Goal: Information Seeking & Learning: Understand process/instructions

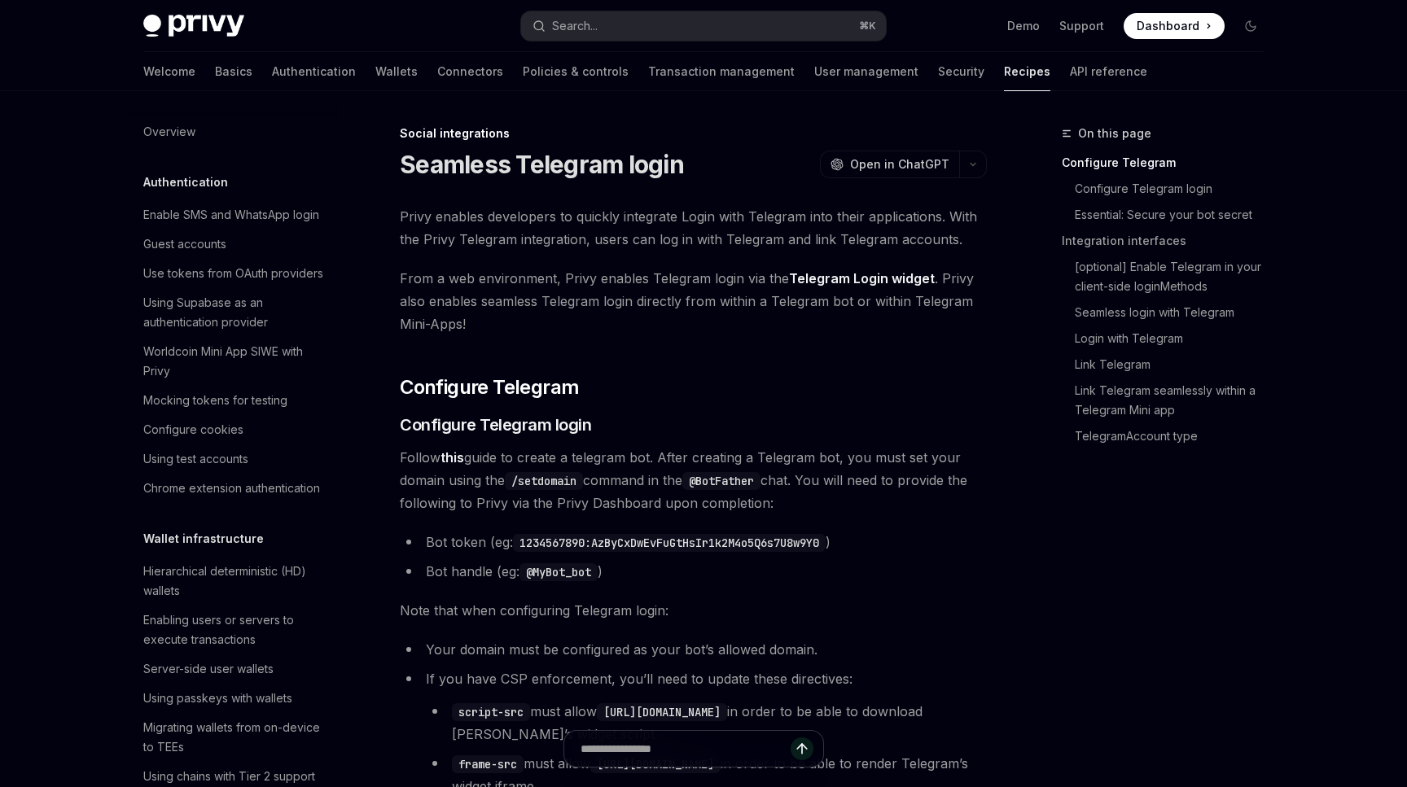
scroll to position [997, 0]
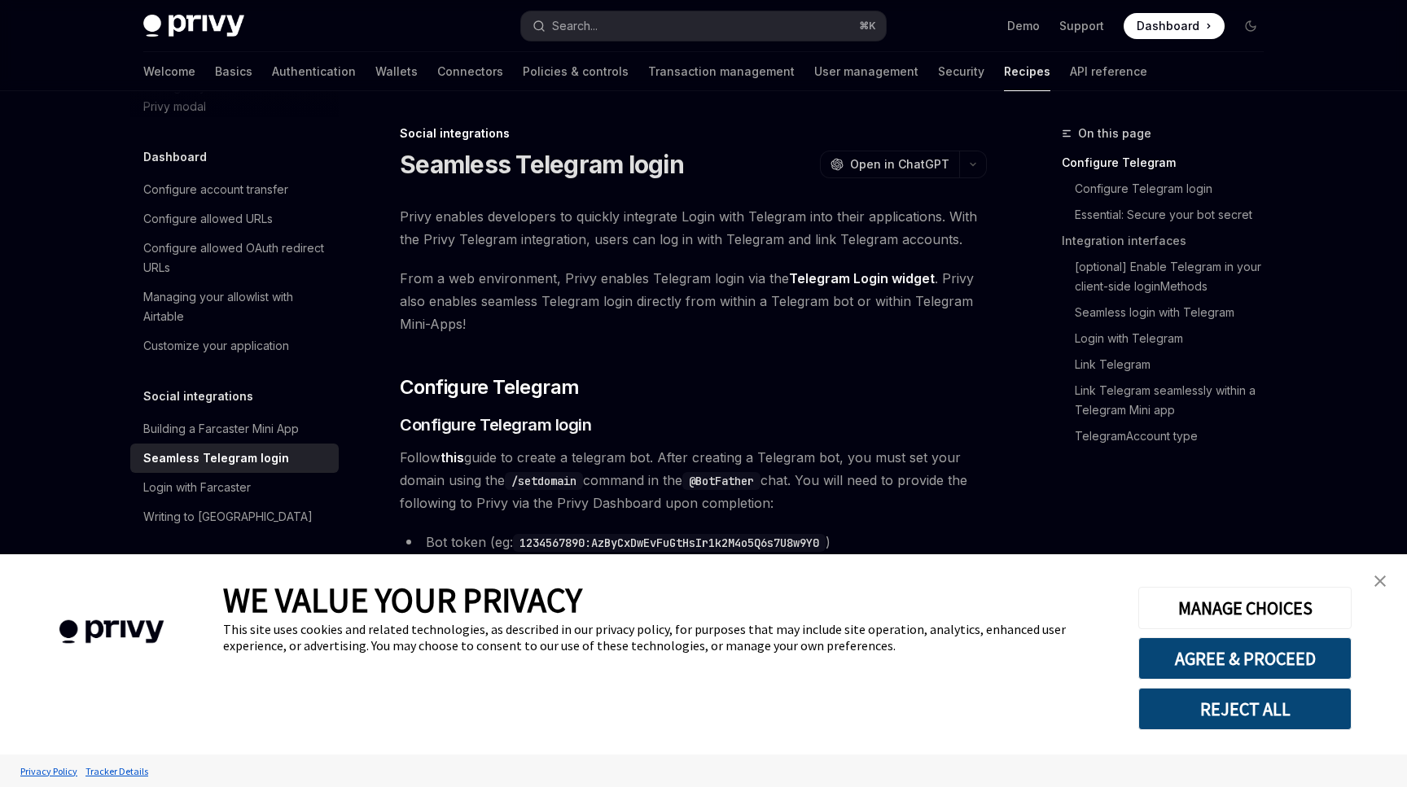
type textarea "*"
click at [1381, 589] on link "close banner" at bounding box center [1379, 581] width 33 height 33
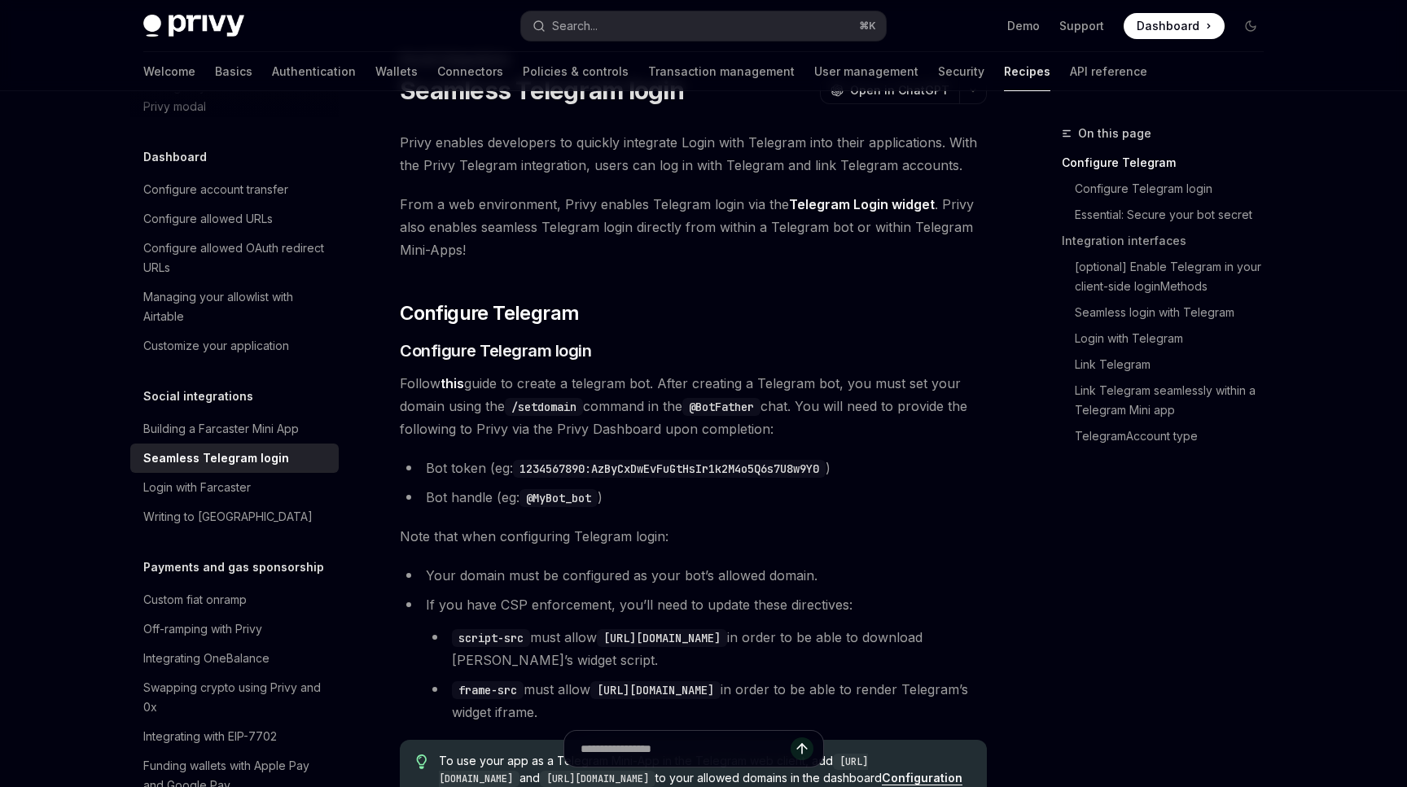
scroll to position [76, 0]
click at [455, 385] on link "this" at bounding box center [452, 382] width 24 height 17
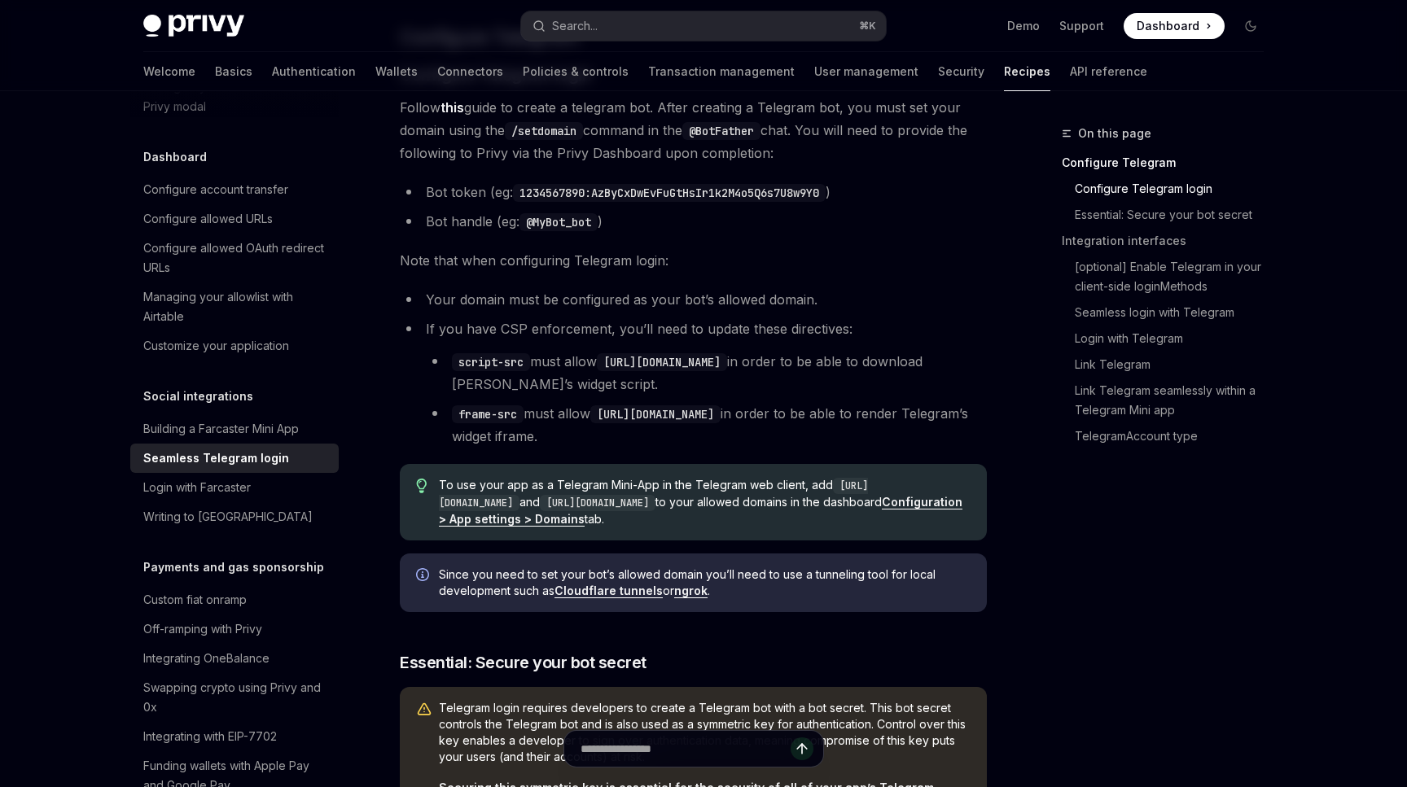
scroll to position [348, 0]
drag, startPoint x: 517, startPoint y: 129, endPoint x: 581, endPoint y: 129, distance: 64.3
click at [581, 129] on code "/setdomain" at bounding box center [544, 133] width 78 height 18
copy code "/setdomain"
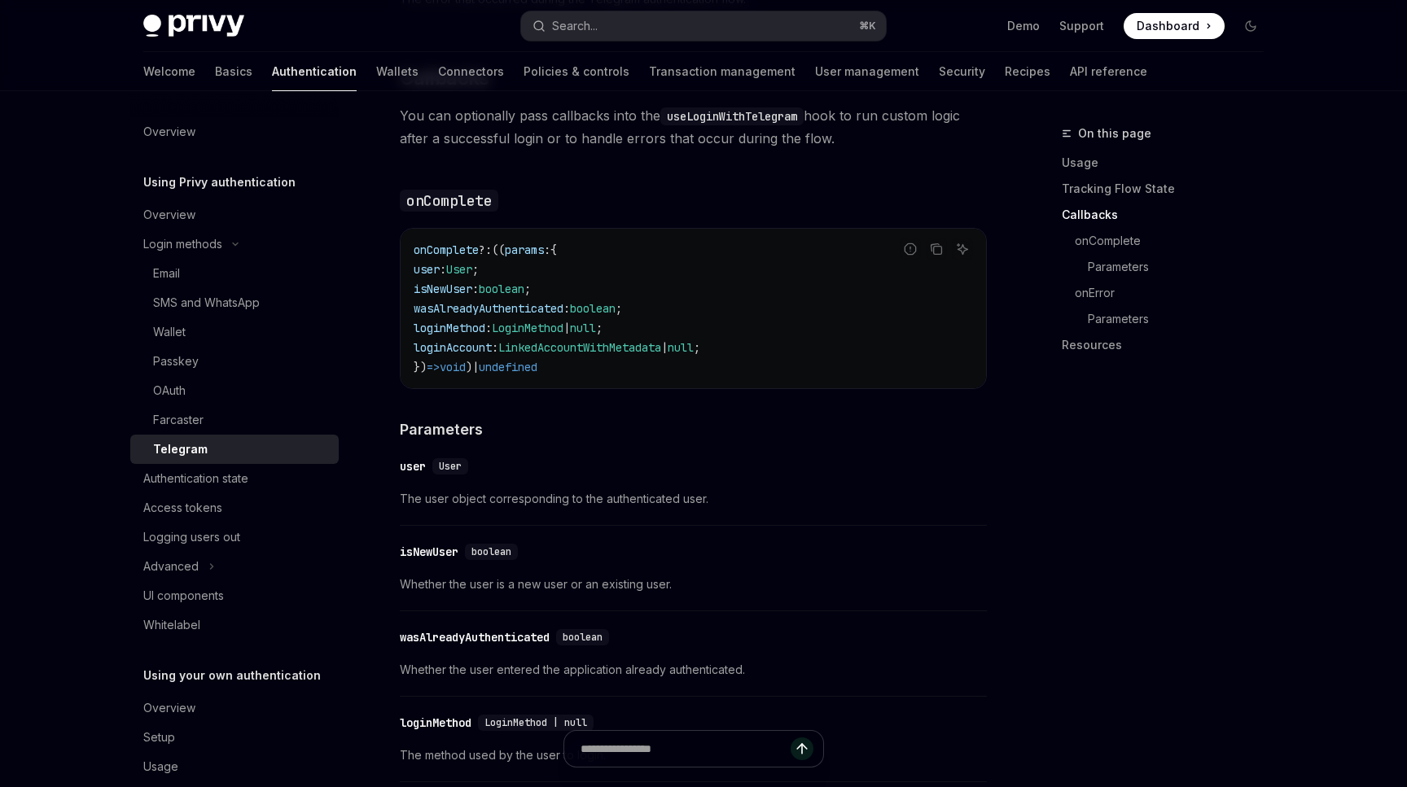
scroll to position [2462, 0]
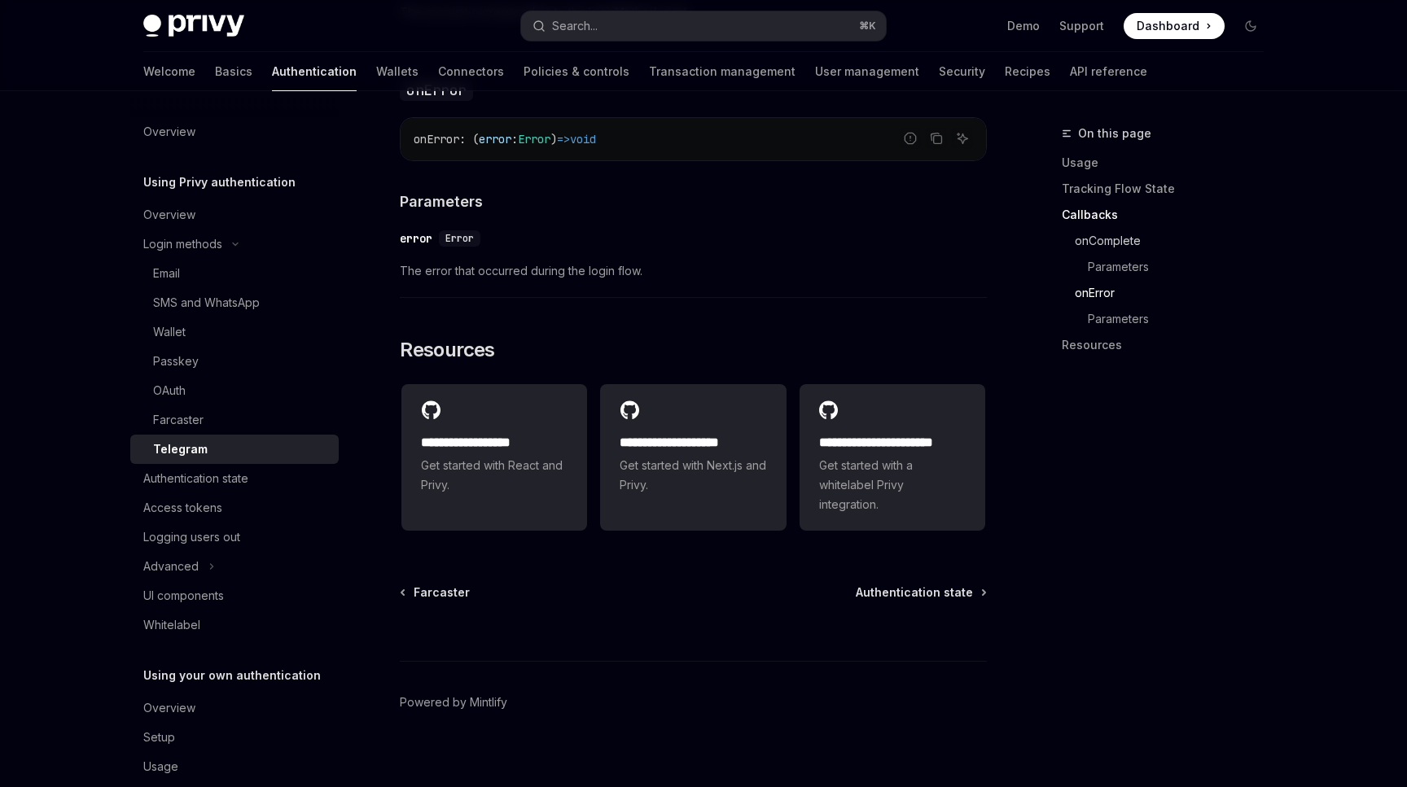
click at [1119, 237] on link "onComplete" at bounding box center [1168, 241] width 215 height 26
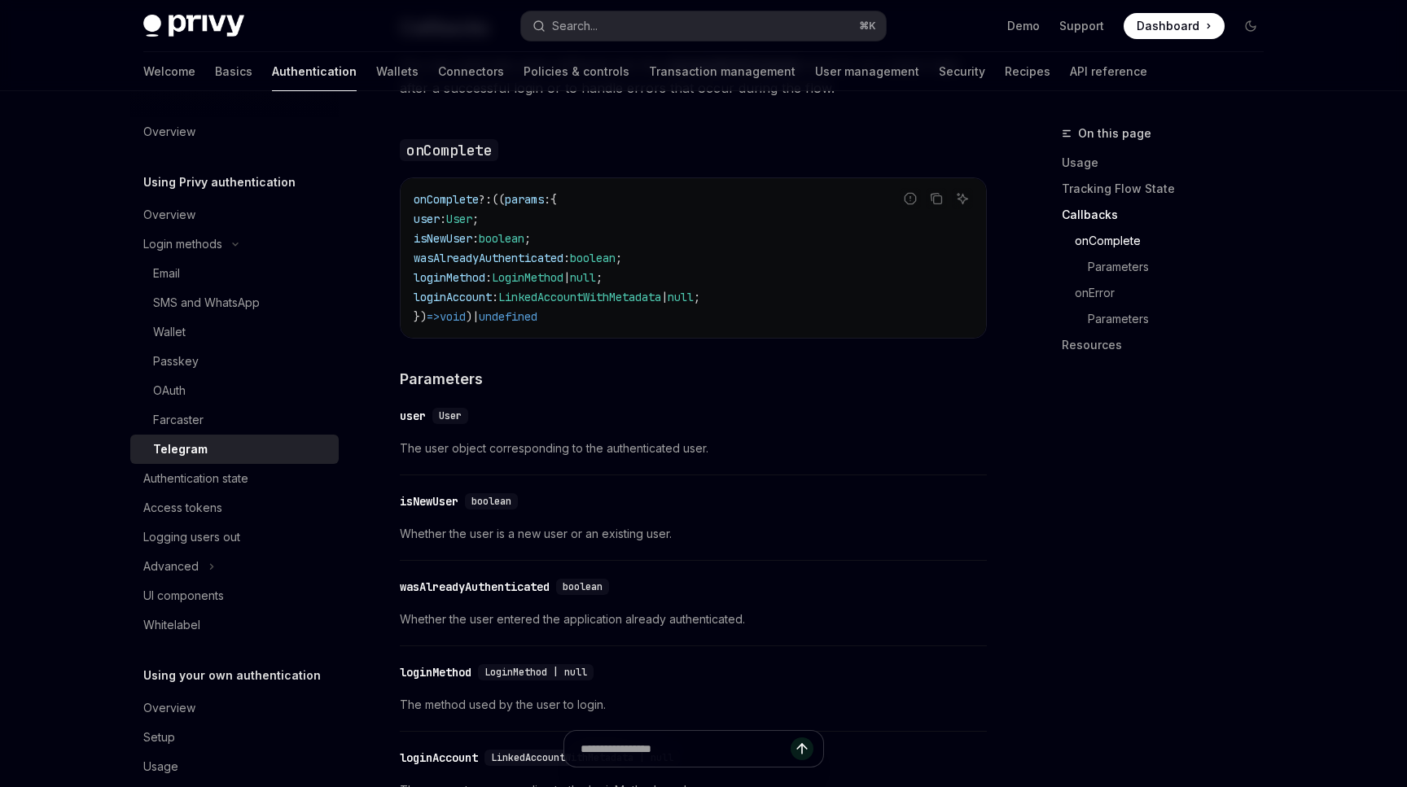
scroll to position [1684, 0]
